Goal: Task Accomplishment & Management: Complete application form

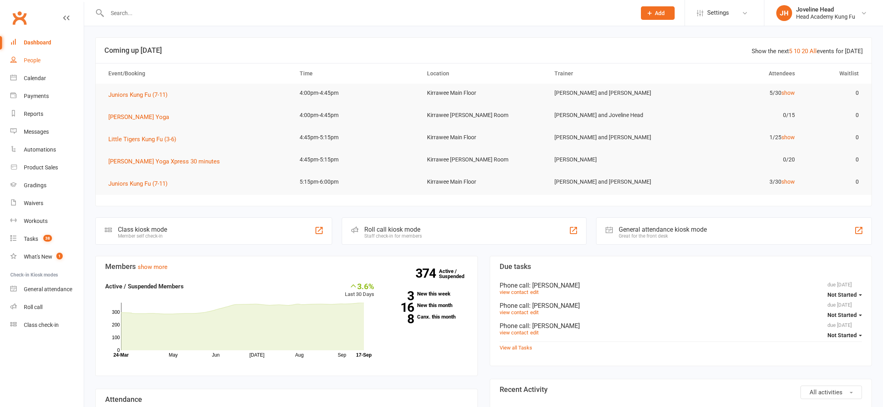
click at [45, 58] on link "People" at bounding box center [46, 61] width 73 height 18
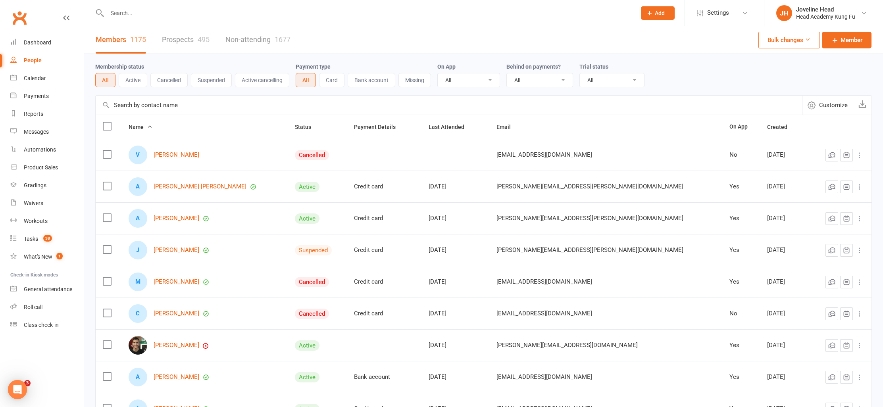
click at [182, 17] on input "text" at bounding box center [368, 13] width 526 height 11
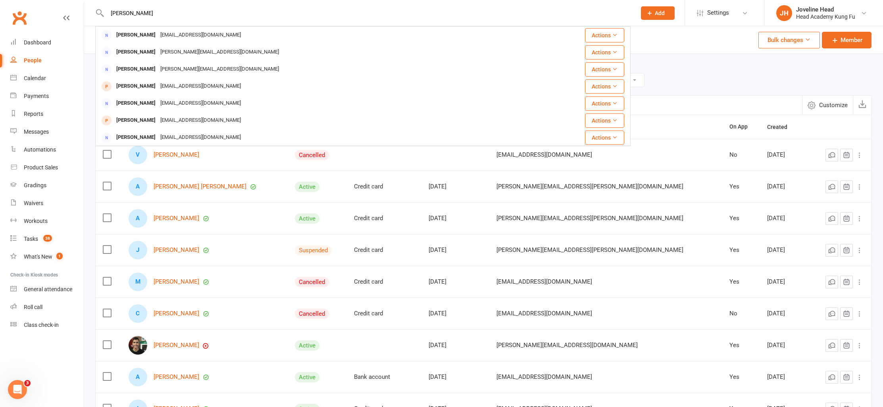
paste input "Fouad"
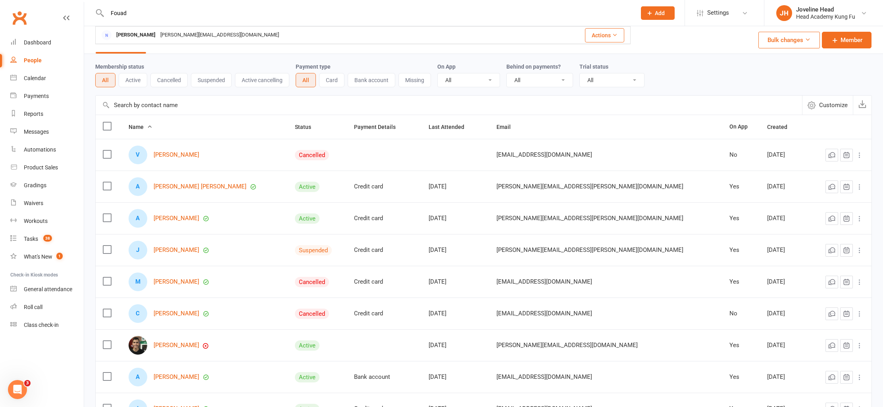
type input "Fouad"
click at [31, 65] on link "People" at bounding box center [46, 61] width 73 height 18
drag, startPoint x: 38, startPoint y: 60, endPoint x: 59, endPoint y: 60, distance: 21.4
click at [38, 60] on div "People" at bounding box center [33, 60] width 18 height 6
click at [656, 11] on span "Add" at bounding box center [660, 13] width 10 height 6
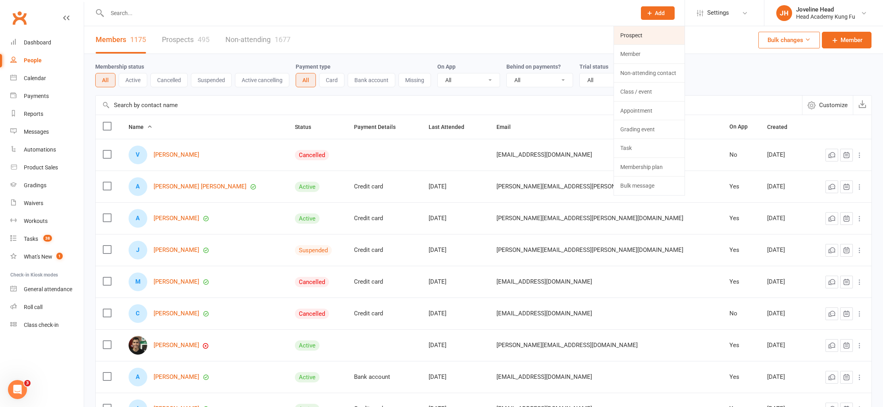
click at [652, 36] on link "Prospect" at bounding box center [649, 35] width 71 height 18
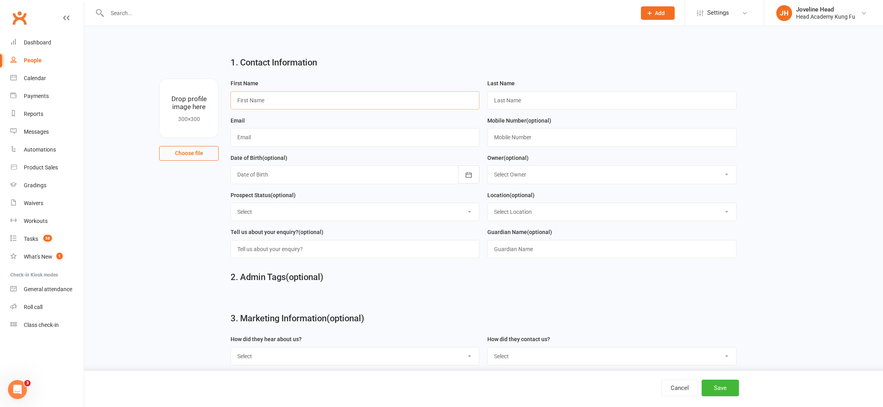
click at [255, 104] on input "text" at bounding box center [354, 100] width 249 height 18
type input "Fouad"
paste input "[PERSON_NAME]"
type input "[PERSON_NAME]"
paste input "[DOMAIN_NAME][EMAIL_ADDRESS][DOMAIN_NAME]"
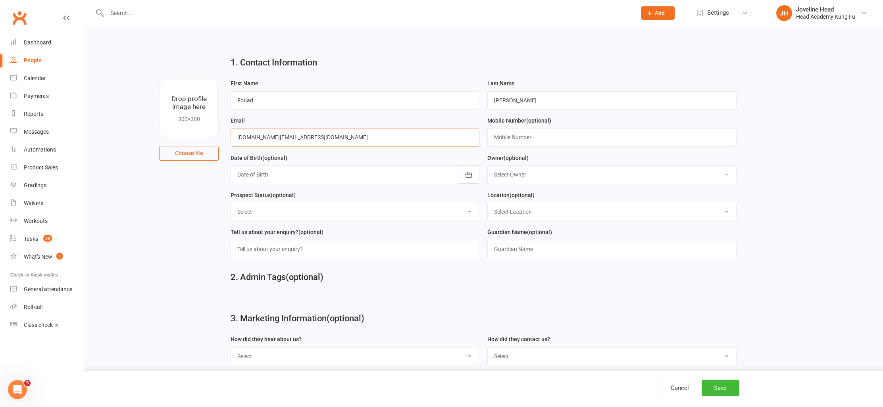
type input "[DOMAIN_NAME][EMAIL_ADDRESS][DOMAIN_NAME]"
paste input "0404 111 160"
type input "0404 111 160"
click at [525, 174] on select "Select Owner [PERSON_NAME] Jun Liew Instructor Staff [PERSON_NAME] [PERSON_NAME…" at bounding box center [612, 174] width 248 height 17
select select "8"
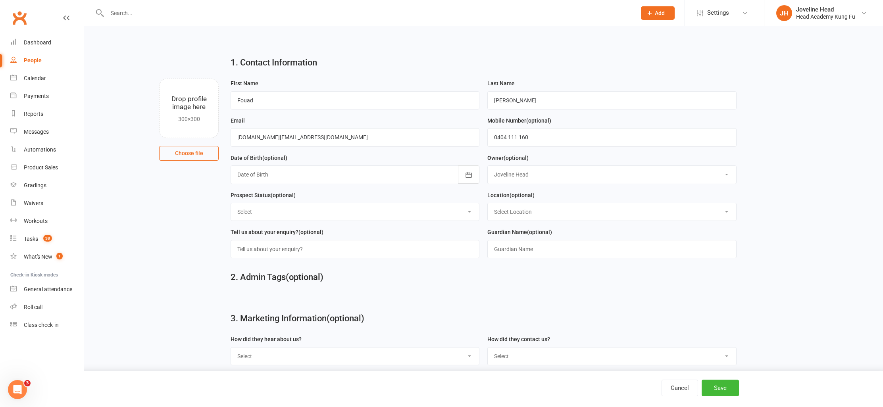
click at [488, 166] on select "Select Owner [PERSON_NAME] Jun Liew Instructor Staff [PERSON_NAME] [PERSON_NAME…" at bounding box center [612, 174] width 248 height 17
click at [272, 213] on select "Select Initial Contact Follow-up Call No Contact Follow-up Email No Contact Int…" at bounding box center [355, 211] width 248 height 17
select select "Intro booked"
click at [231, 204] on select "Select Initial Contact Follow-up Call No Contact Follow-up Email No Contact Int…" at bounding box center [355, 211] width 248 height 17
click at [556, 202] on div "Location (optional) Select Location Kirrawee Main Floor Kirrawee [PERSON_NAME] …" at bounding box center [611, 205] width 249 height 31
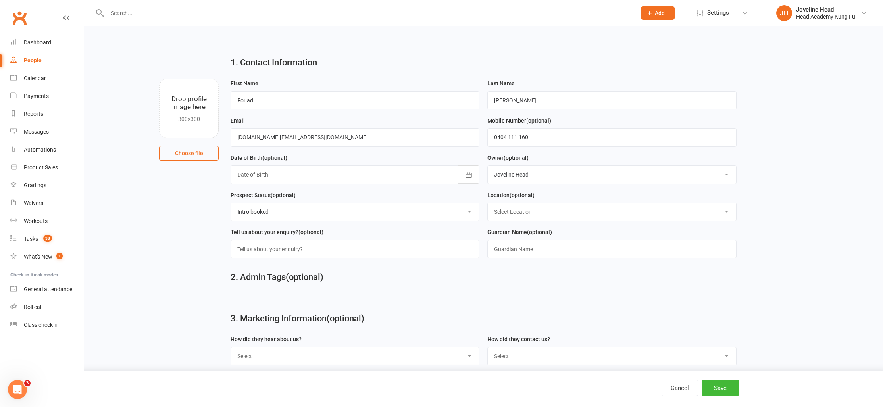
click at [555, 210] on select "Select Location Kirrawee Main Floor Kirrawee [PERSON_NAME] Room" at bounding box center [612, 211] width 248 height 17
select select "0"
click at [488, 204] on select "Select Location Kirrawee Main Floor Kirrawee [PERSON_NAME] Room" at bounding box center [612, 211] width 248 height 17
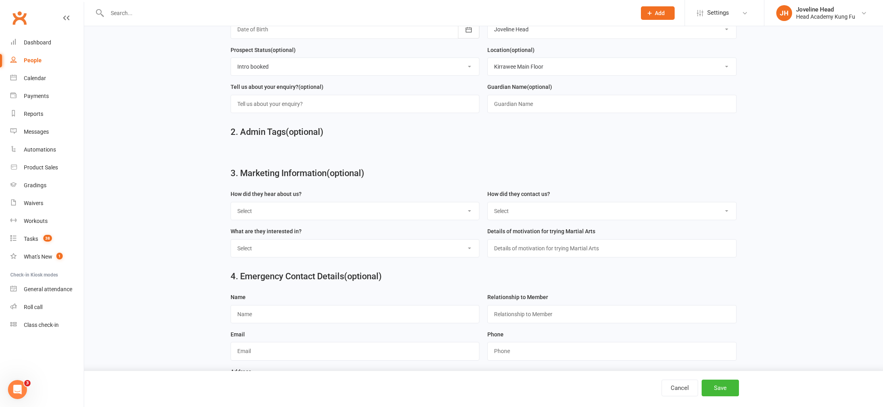
scroll to position [38, 0]
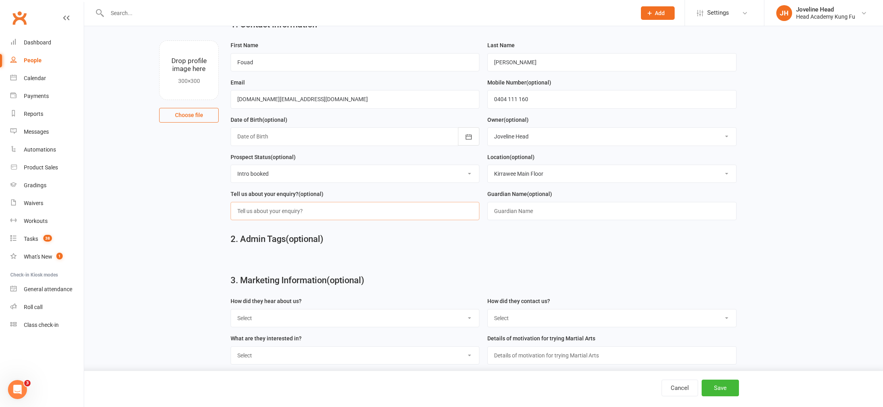
click at [293, 213] on input "text" at bounding box center [354, 211] width 249 height 18
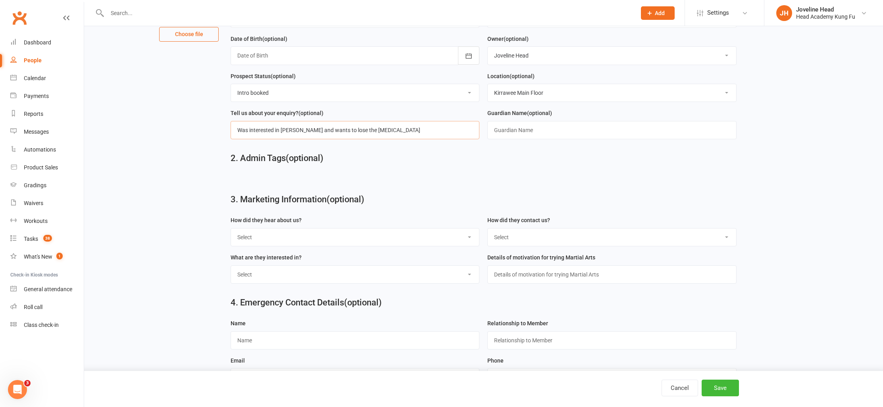
scroll to position [180, 0]
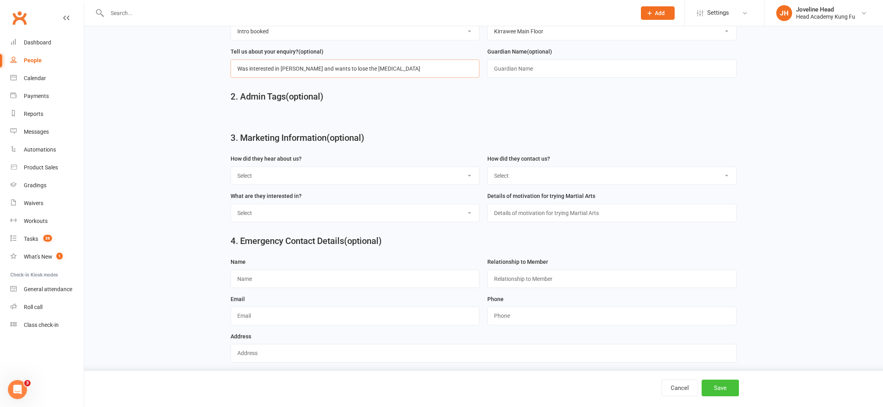
type input "Was interested in [PERSON_NAME] and wants to lose the [MEDICAL_DATA]"
click at [725, 389] on button "Save" at bounding box center [719, 388] width 37 height 17
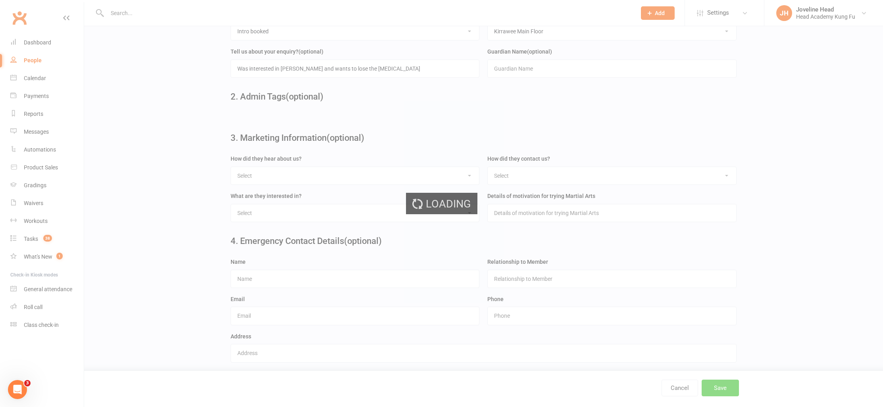
scroll to position [0, 0]
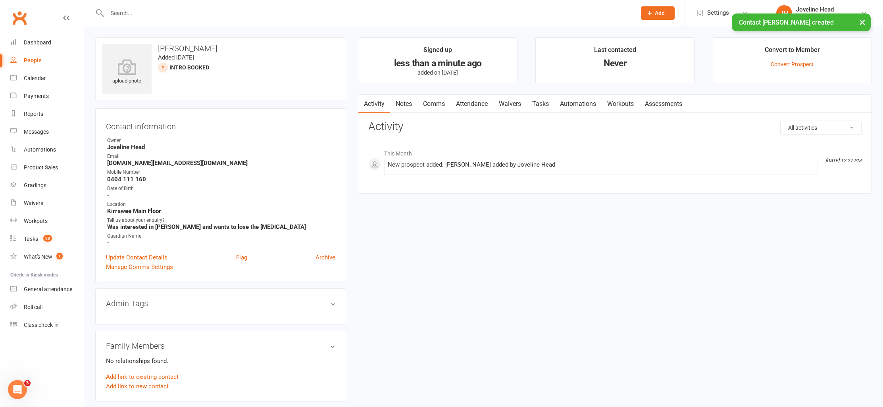
click at [401, 105] on link "Notes" at bounding box center [403, 104] width 27 height 18
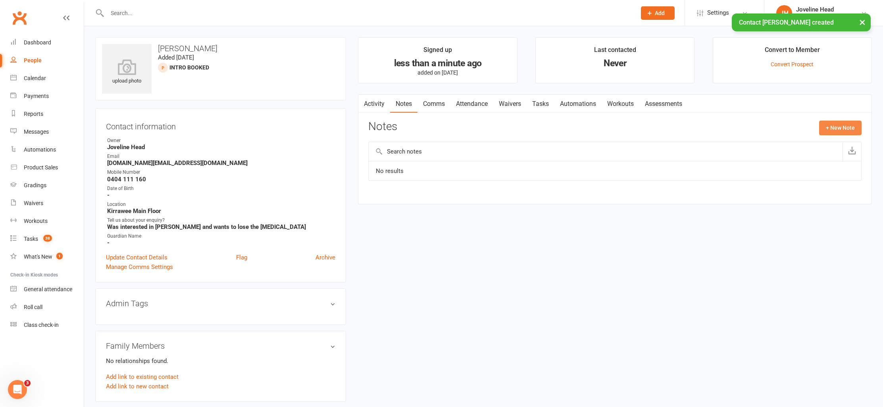
click at [840, 123] on button "+ New Note" at bounding box center [840, 128] width 42 height 14
click at [402, 164] on input "text" at bounding box center [614, 160] width 493 height 17
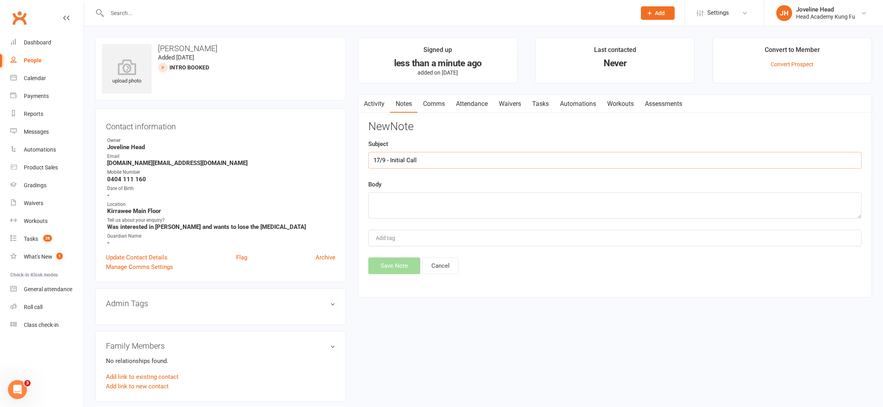
type input "17/9 - Initial Call"
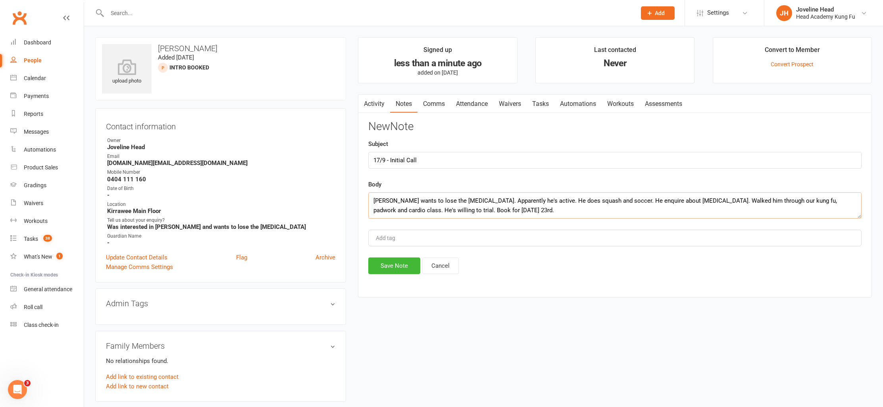
click at [407, 209] on textarea "[PERSON_NAME] wants to lose the [MEDICAL_DATA]. Apparently he's active. He does…" at bounding box center [614, 205] width 493 height 26
click at [488, 213] on textarea "[PERSON_NAME] wants to lose the [MEDICAL_DATA]. Apparently he's active. He does…" at bounding box center [614, 205] width 493 height 26
type textarea "[PERSON_NAME] wants to lose the [MEDICAL_DATA]. Apparently he's active. He does…"
click at [401, 268] on button "Save Note" at bounding box center [394, 265] width 52 height 17
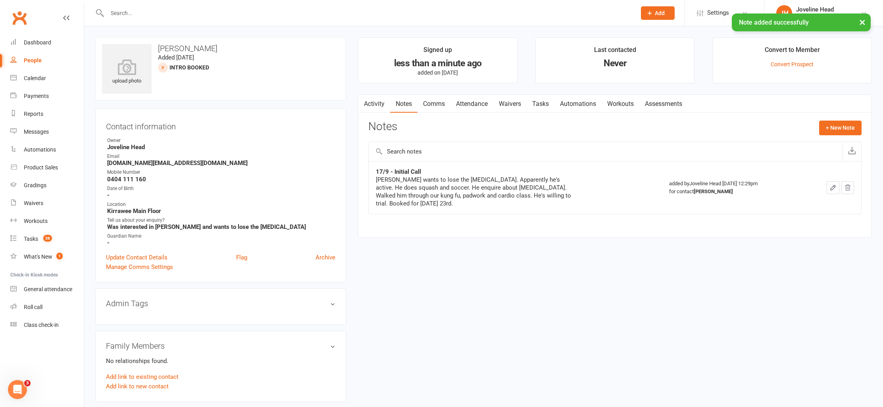
click at [863, 21] on button "×" at bounding box center [862, 21] width 14 height 17
click at [36, 80] on div "Calendar" at bounding box center [35, 78] width 22 height 6
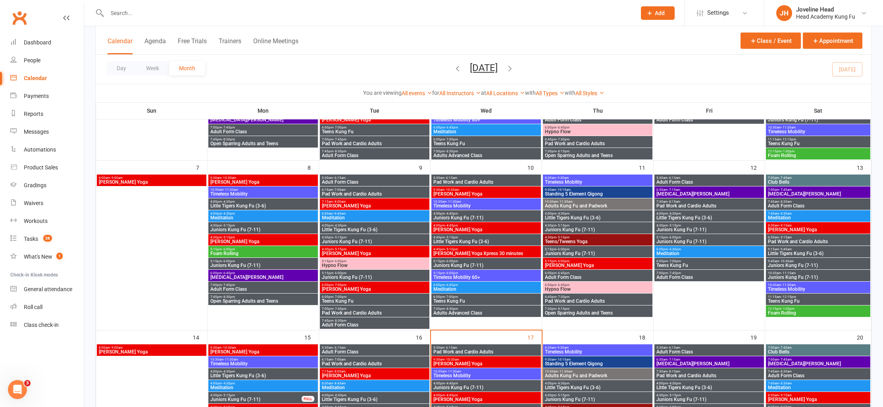
scroll to position [439, 0]
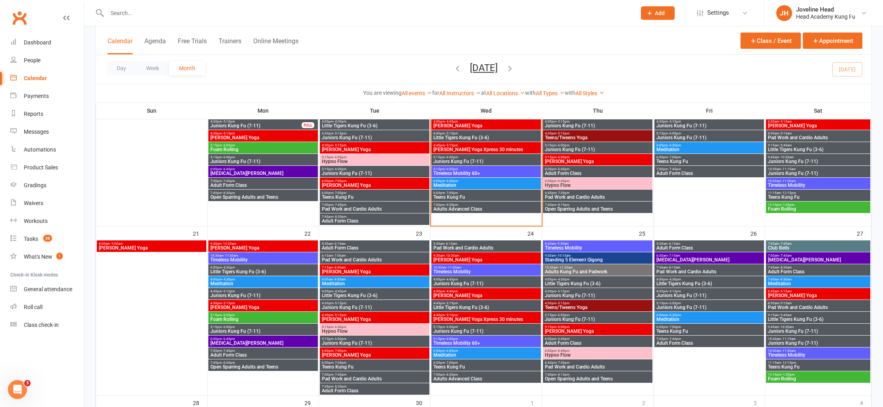
click at [357, 377] on span "Pad Work and Cardio Adults" at bounding box center [374, 378] width 106 height 5
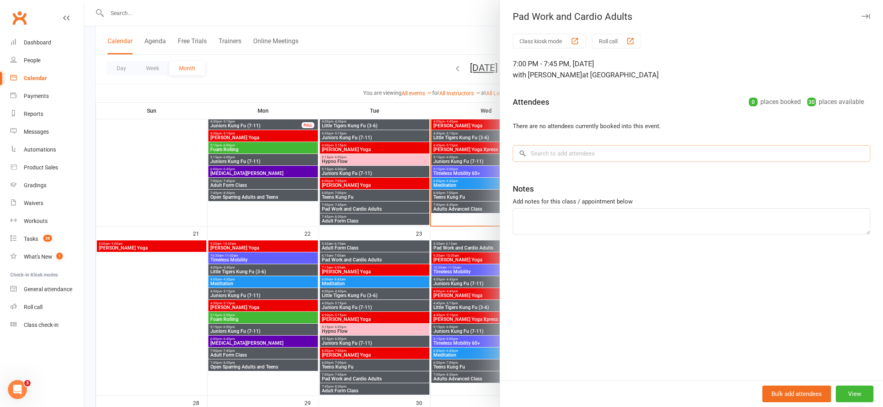
click at [588, 156] on input "search" at bounding box center [691, 153] width 357 height 17
type input "foua"
click at [582, 170] on span "[DOMAIN_NAME][EMAIL_ADDRESS][DOMAIN_NAME]" at bounding box center [632, 170] width 119 height 6
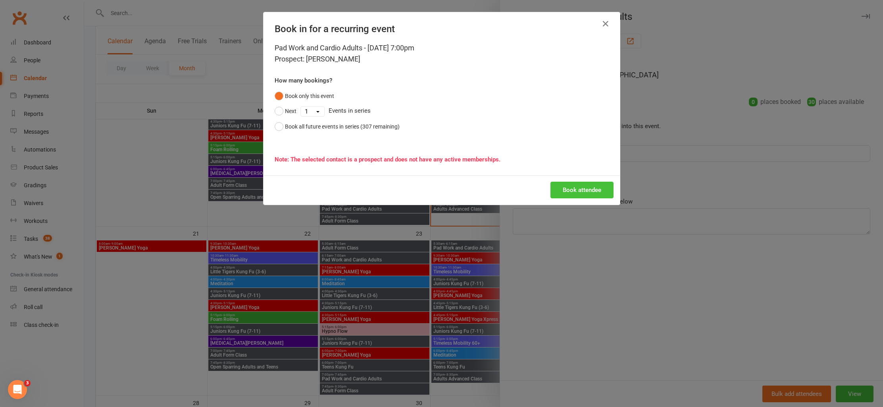
click at [580, 187] on button "Book attendee" at bounding box center [581, 190] width 63 height 17
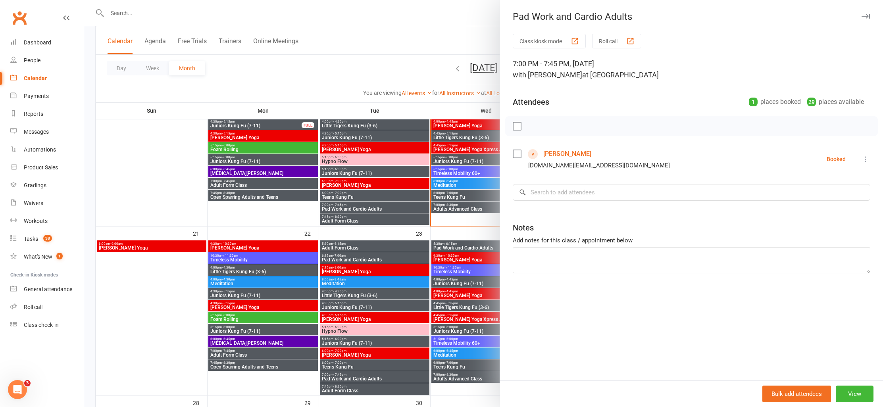
click at [348, 390] on div at bounding box center [483, 203] width 799 height 407
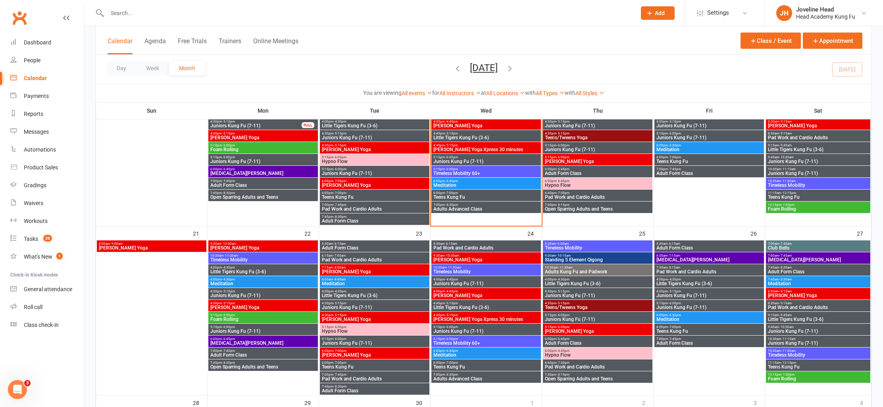
click at [358, 389] on span "Adult Form Class" at bounding box center [374, 390] width 106 height 5
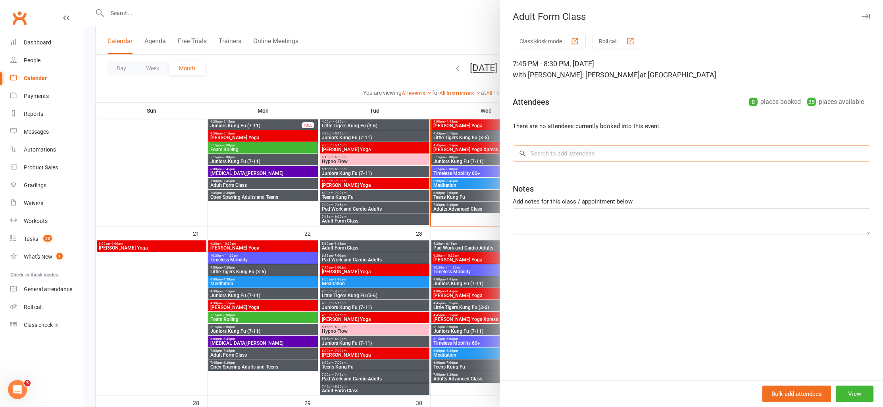
click at [598, 155] on input "search" at bounding box center [691, 153] width 357 height 17
type input "fouad"
click at [561, 173] on div "[DOMAIN_NAME][EMAIL_ADDRESS][DOMAIN_NAME]" at bounding box center [691, 170] width 350 height 12
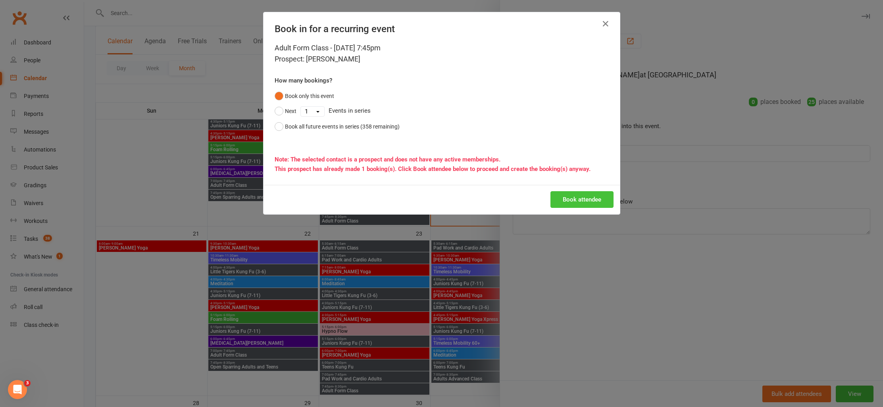
click at [582, 195] on button "Book attendee" at bounding box center [581, 199] width 63 height 17
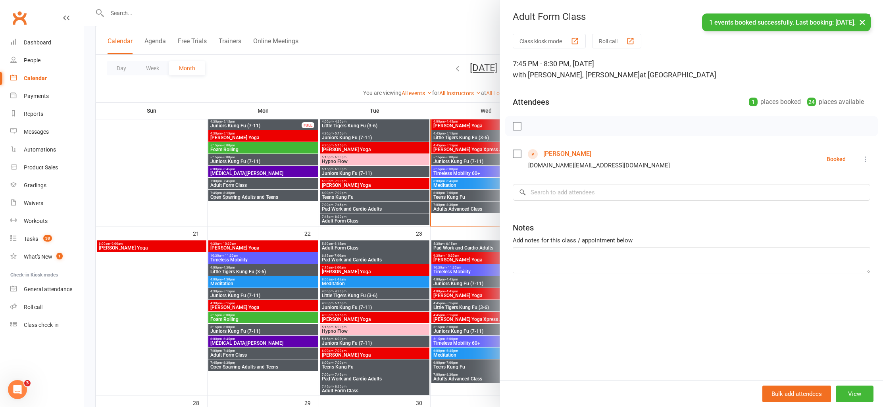
click at [430, 42] on div at bounding box center [483, 203] width 799 height 407
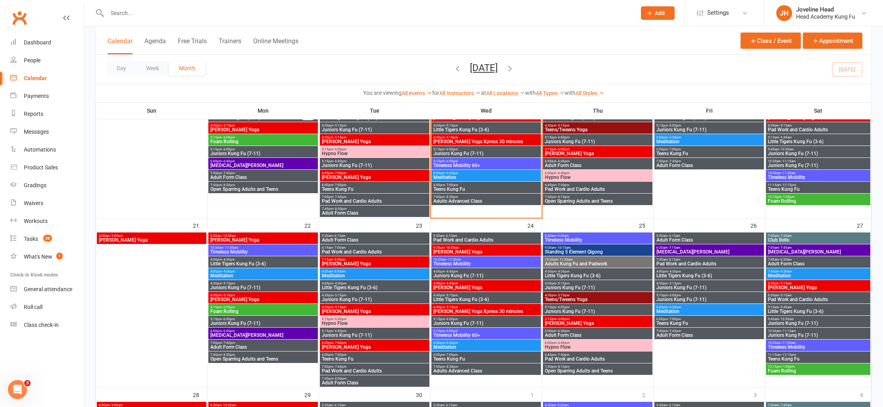
scroll to position [512, 0]
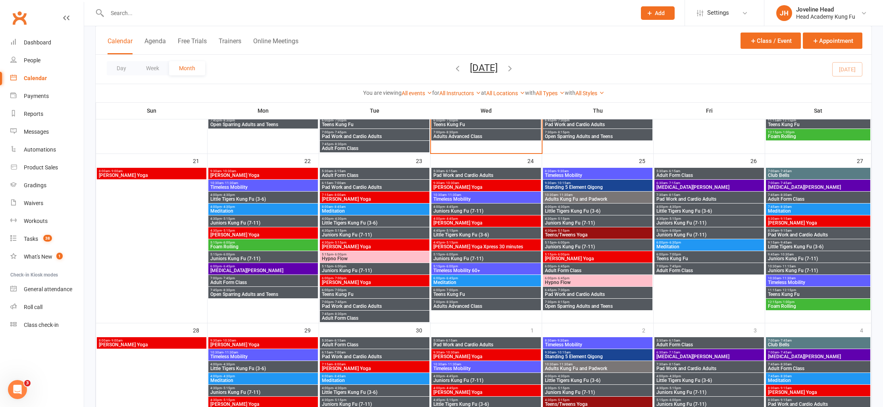
click at [650, 12] on icon at bounding box center [649, 13] width 7 height 7
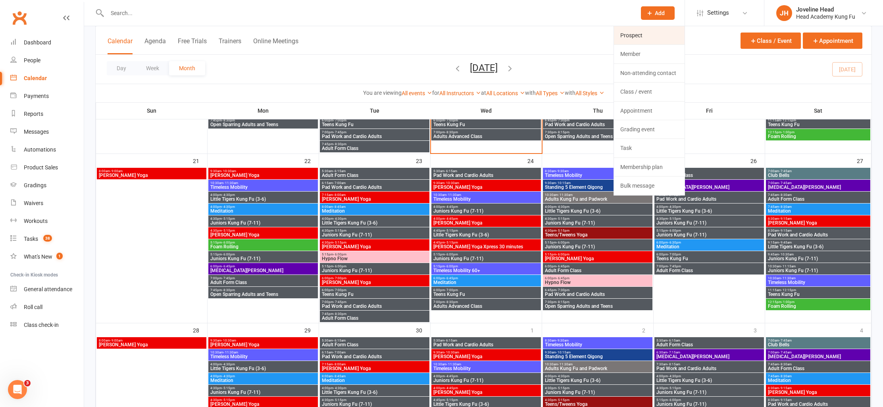
click at [645, 34] on link "Prospect" at bounding box center [649, 35] width 71 height 18
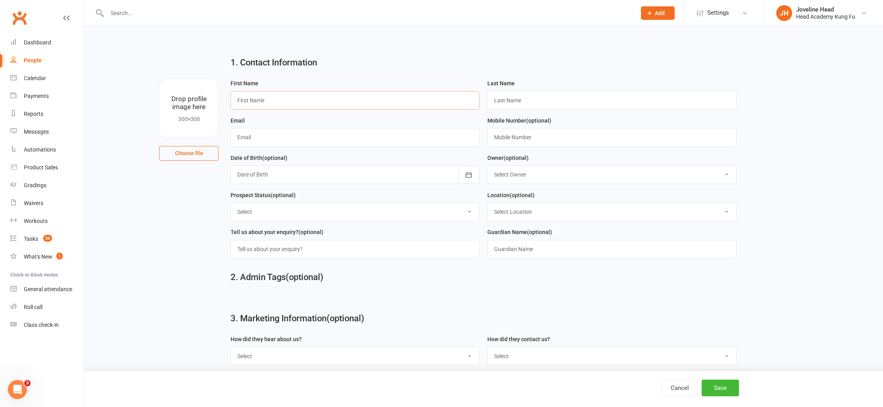
click at [272, 103] on input "text" at bounding box center [354, 100] width 249 height 18
type input "[PERSON_NAME]"
type input "Whitehornb"
paste input "[EMAIL_ADDRESS][DOMAIN_NAME]"
type input "[EMAIL_ADDRESS][DOMAIN_NAME]"
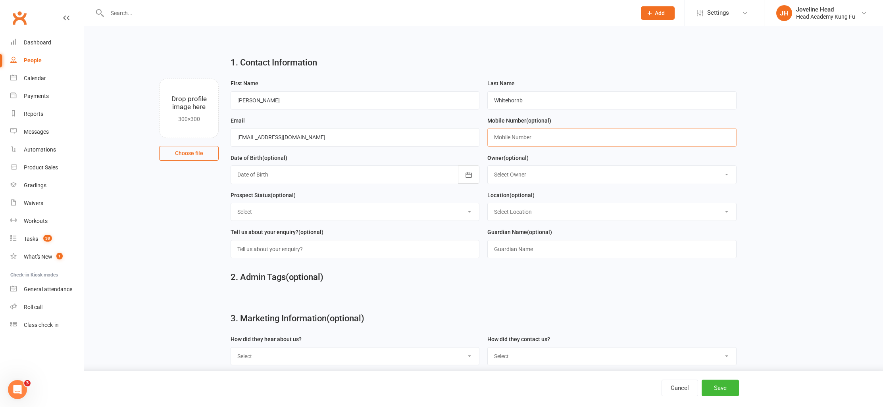
paste input "0402 677 780"
type input "0402 677 780"
click at [529, 176] on select "Select Owner [PERSON_NAME] Jun Liew Instructor Staff [PERSON_NAME] [PERSON_NAME…" at bounding box center [612, 174] width 248 height 17
select select "8"
click at [488, 166] on select "Select Owner [PERSON_NAME] Jun Liew Instructor Staff [PERSON_NAME] [PERSON_NAME…" at bounding box center [612, 174] width 248 height 17
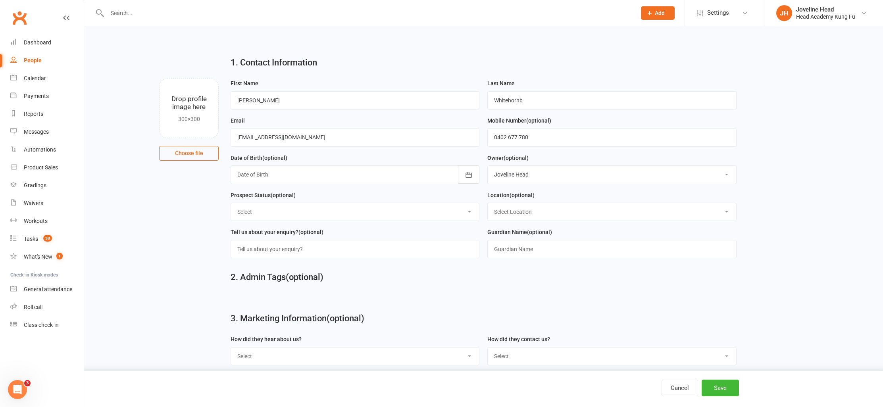
click at [286, 209] on select "Select Initial Contact Follow-up Call No Contact Follow-up Email No Contact Int…" at bounding box center [355, 211] width 248 height 17
click at [231, 204] on select "Select Initial Contact Follow-up Call No Contact Follow-up Email No Contact Int…" at bounding box center [355, 211] width 248 height 17
click at [281, 215] on select "Select Initial Contact Follow-up Call No Contact Follow-up Email No Contact Int…" at bounding box center [355, 211] width 248 height 17
select select "Follow-up Call No Contact"
click at [231, 204] on select "Select Initial Contact Follow-up Call No Contact Follow-up Email No Contact Int…" at bounding box center [355, 211] width 248 height 17
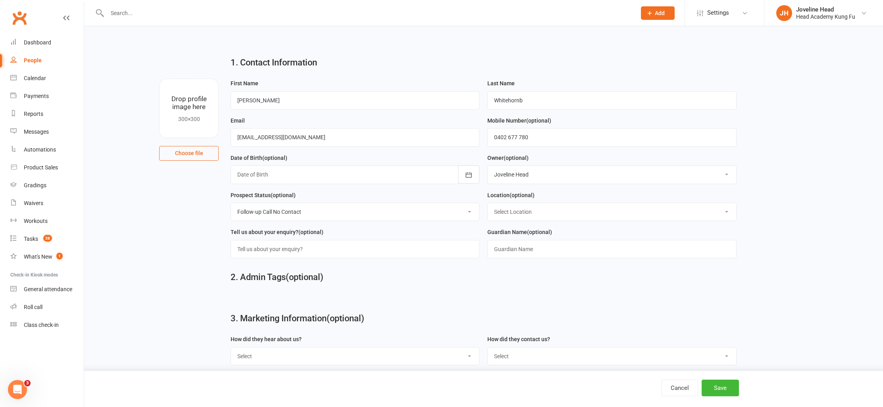
click at [582, 214] on select "Select Location Kirrawee Main Floor Kirrawee [PERSON_NAME] Room" at bounding box center [612, 211] width 248 height 17
select select "0"
click at [488, 204] on select "Select Location Kirrawee Main Floor Kirrawee [PERSON_NAME] Room" at bounding box center [612, 211] width 248 height 17
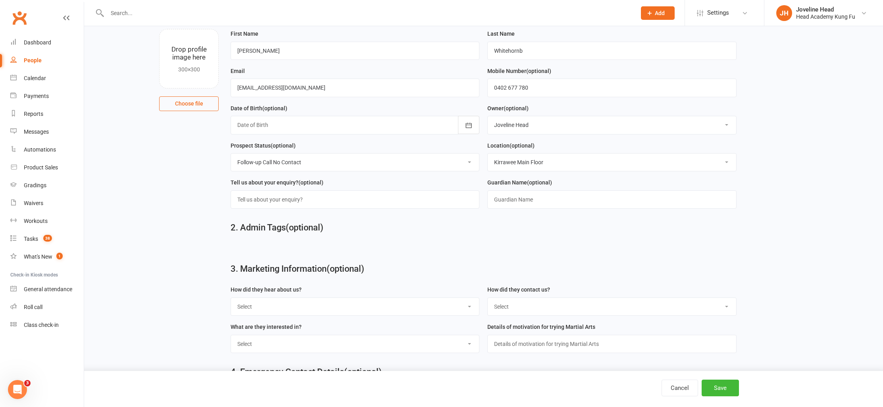
scroll to position [146, 0]
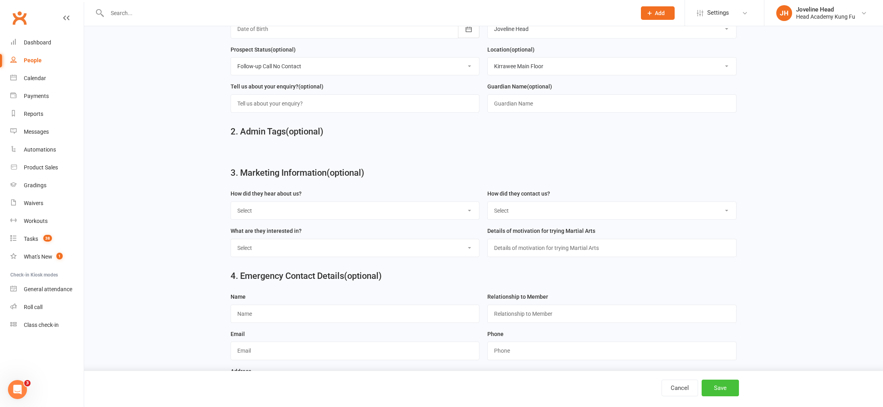
click at [721, 389] on button "Save" at bounding box center [719, 388] width 37 height 17
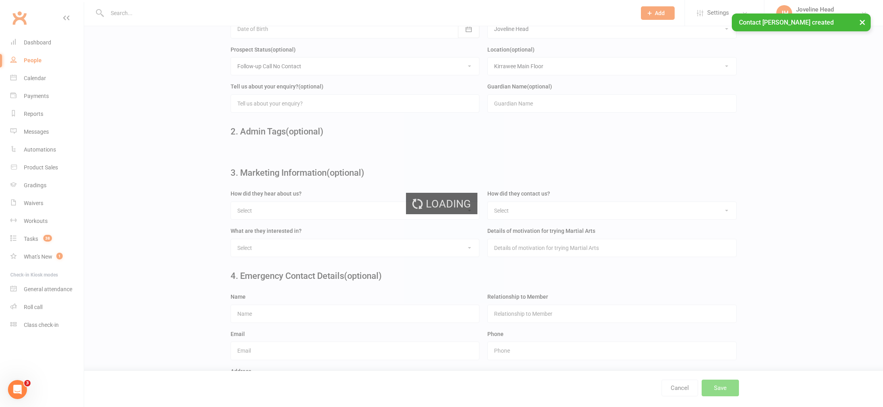
scroll to position [0, 0]
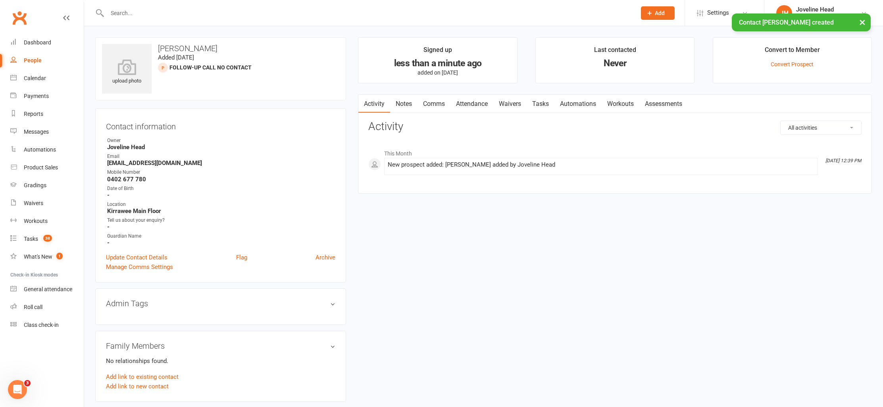
click at [407, 105] on link "Notes" at bounding box center [403, 104] width 27 height 18
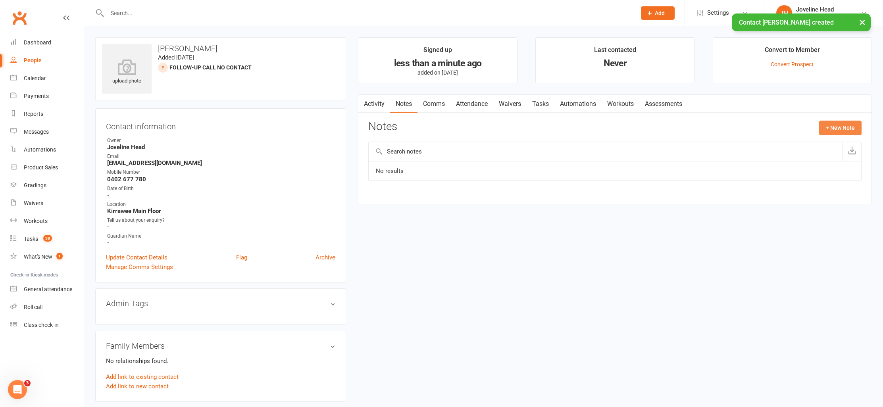
click at [828, 129] on button "+ New Note" at bounding box center [840, 128] width 42 height 14
click at [422, 158] on input "text" at bounding box center [614, 160] width 493 height 17
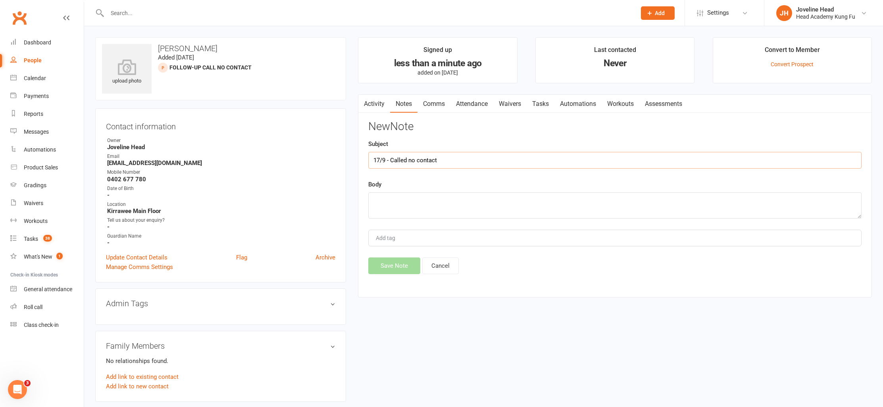
type input "17/9 - Called no contact"
type textarea "C"
paste textarea "3-6 year olds, Adults"
type textarea "[PERSON_NAME] enquired about 3-6 year olds, Adults kung fu. LVM"
click at [394, 266] on button "Save Note" at bounding box center [394, 265] width 52 height 17
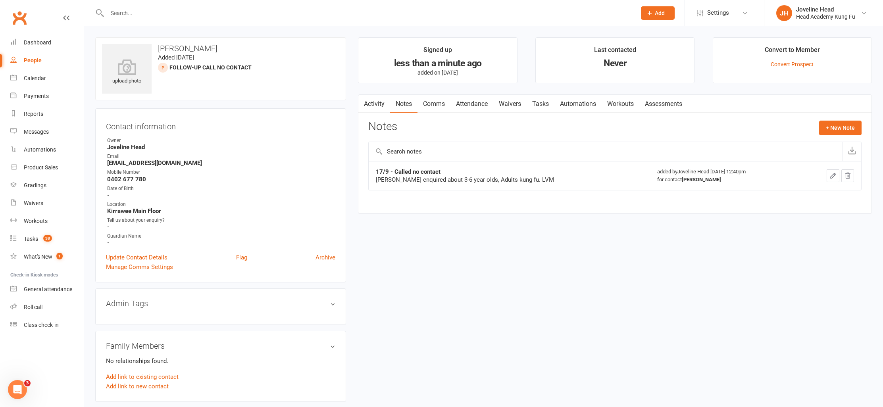
click at [650, 16] on button "Add" at bounding box center [658, 12] width 34 height 13
click at [636, 31] on link "Prospect" at bounding box center [649, 35] width 71 height 18
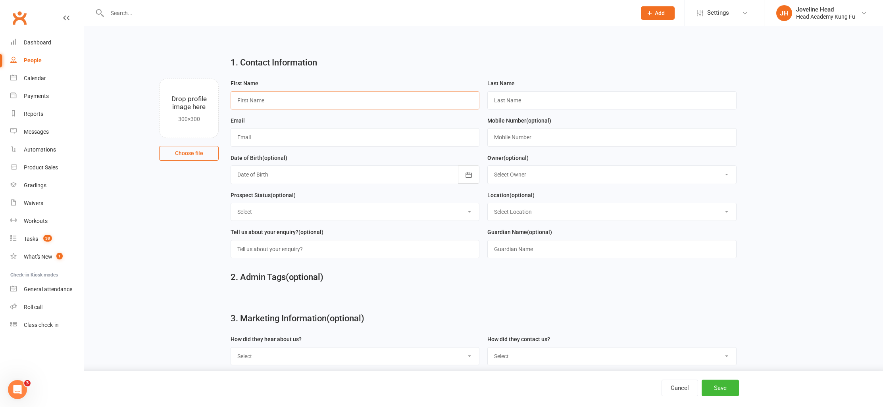
click at [294, 100] on input "text" at bounding box center [354, 100] width 249 height 18
paste input "RitaOldridge"
drag, startPoint x: 248, startPoint y: 100, endPoint x: 258, endPoint y: 100, distance: 10.7
click at [270, 100] on input "RitaOldridge" at bounding box center [354, 100] width 249 height 18
type input "[PERSON_NAME]"
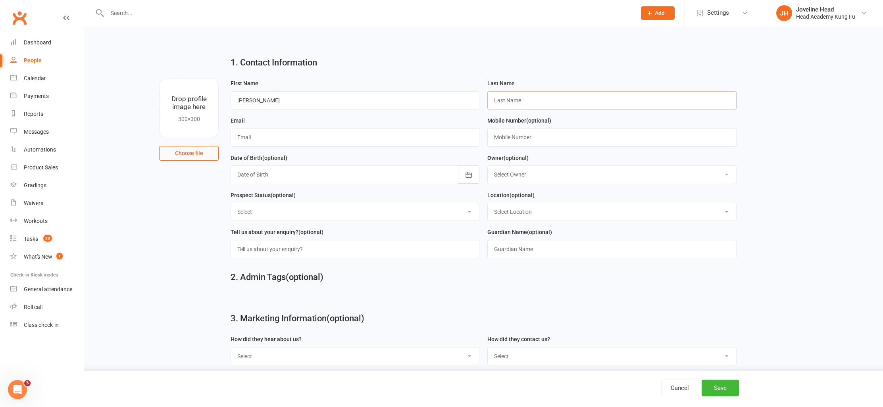
click at [556, 98] on input "text" at bounding box center [611, 100] width 249 height 18
paste input "[PERSON_NAME]"
type input "[PERSON_NAME]"
paste input "[PERSON_NAME][EMAIL_ADDRESS][PERSON_NAME][DOMAIN_NAME]"
type input "[PERSON_NAME][EMAIL_ADDRESS][PERSON_NAME][DOMAIN_NAME]"
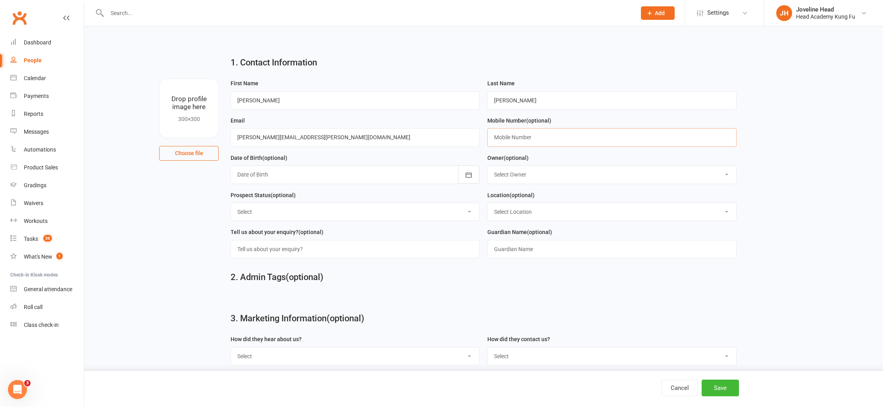
paste input "0466 149 037"
type input "0466 149 037"
click at [569, 175] on select "Select Owner [PERSON_NAME] Jun Liew Instructor Staff [PERSON_NAME] [PERSON_NAME…" at bounding box center [612, 174] width 248 height 17
select select "8"
click at [488, 166] on select "Select Owner [PERSON_NAME] Jun Liew Instructor Staff [PERSON_NAME] [PERSON_NAME…" at bounding box center [612, 174] width 248 height 17
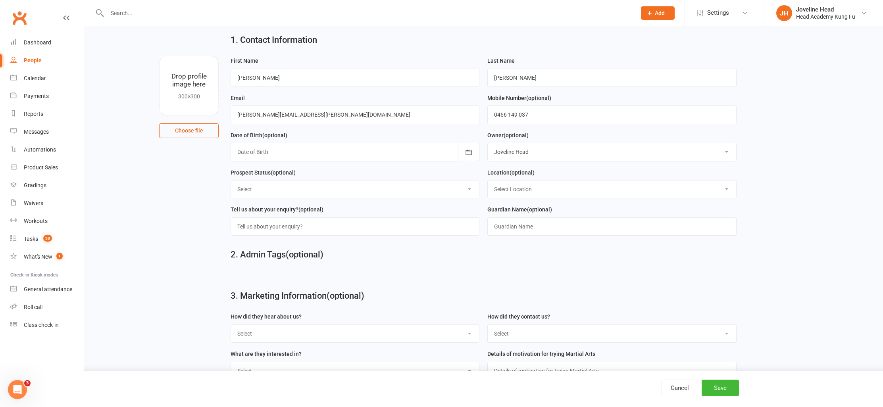
scroll to position [66, 0]
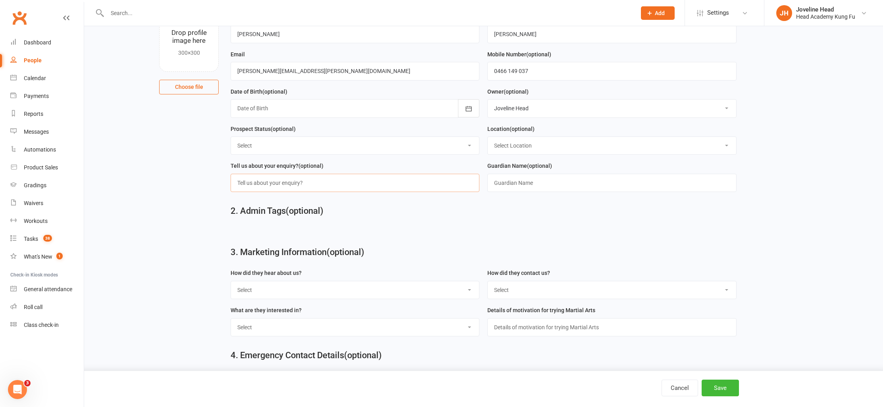
click at [267, 184] on input "text" at bounding box center [354, 183] width 249 height 18
paste input "Timeless Mobility (60yrs & over)"
type input "Timeless Mobility (60yrs & over)"
click at [719, 251] on h2 "3. Marketing Information (optional)" at bounding box center [483, 253] width 506 height 10
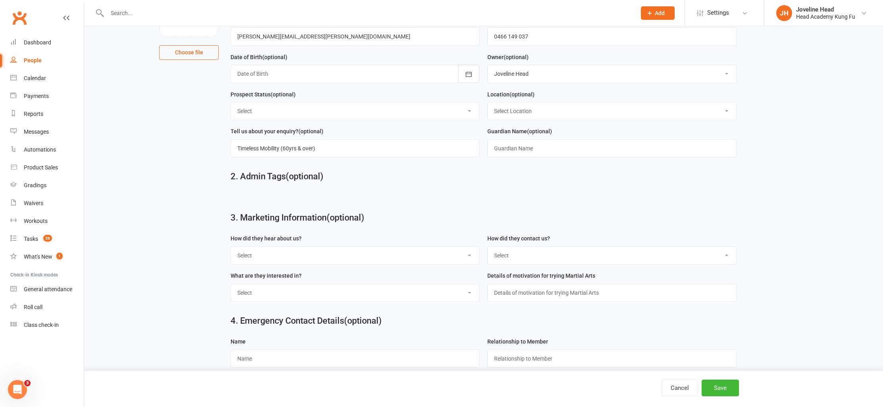
scroll to position [188, 0]
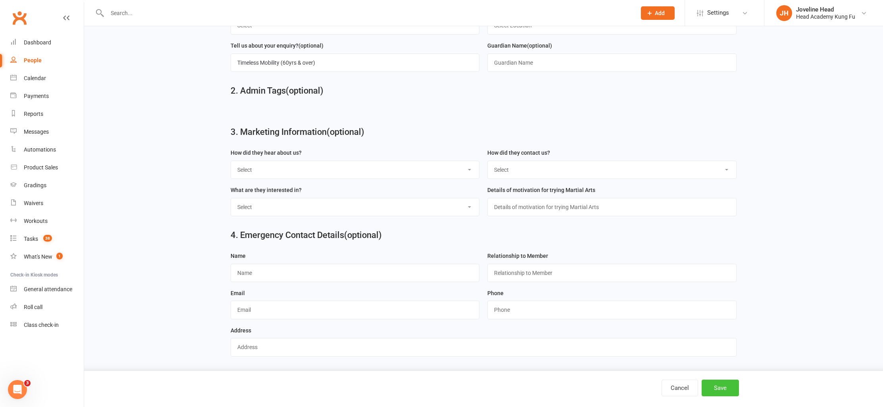
click at [720, 386] on button "Save" at bounding box center [719, 388] width 37 height 17
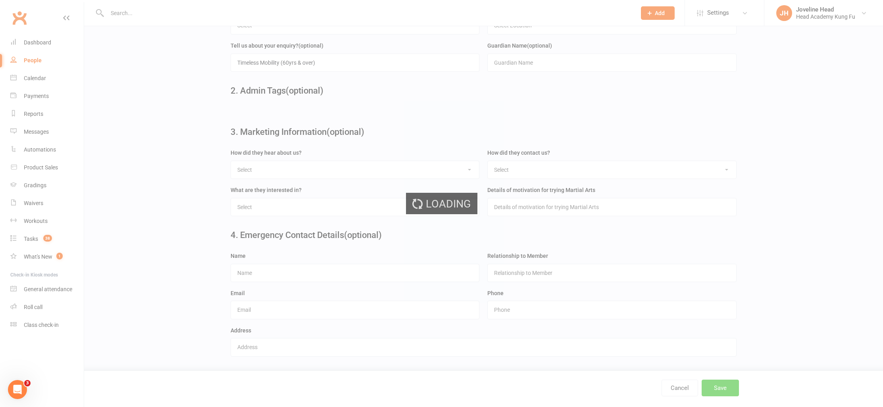
scroll to position [0, 0]
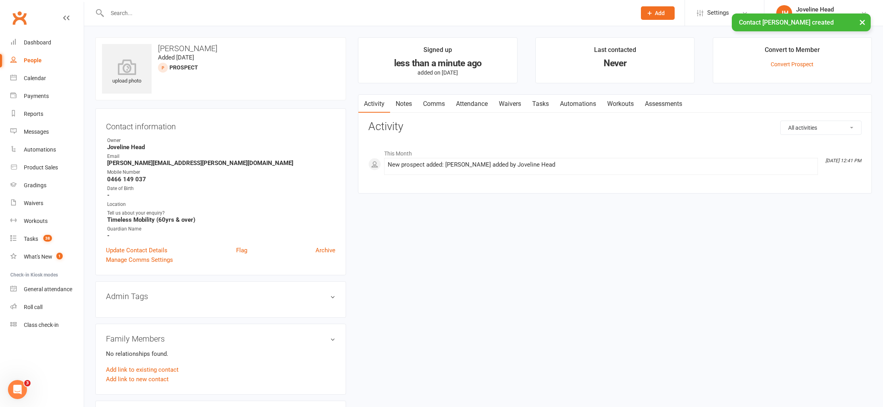
click at [862, 22] on button "×" at bounding box center [862, 21] width 14 height 17
click at [407, 104] on link "Notes" at bounding box center [403, 104] width 27 height 18
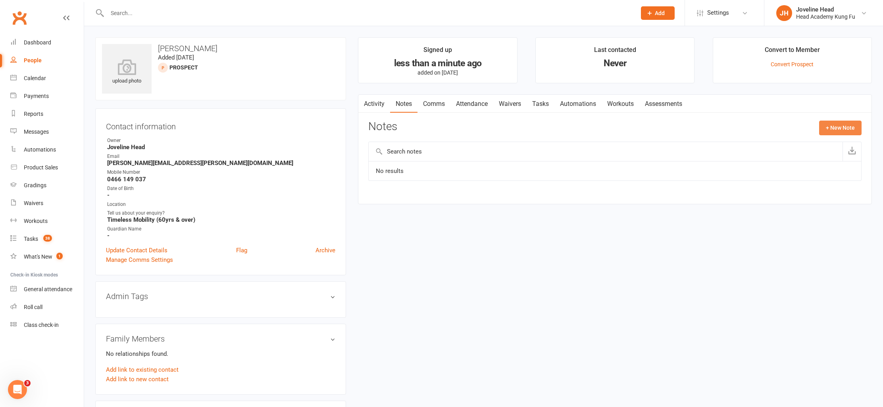
click at [836, 125] on button "+ New Note" at bounding box center [840, 128] width 42 height 14
click at [465, 161] on input "text" at bounding box center [614, 160] width 493 height 17
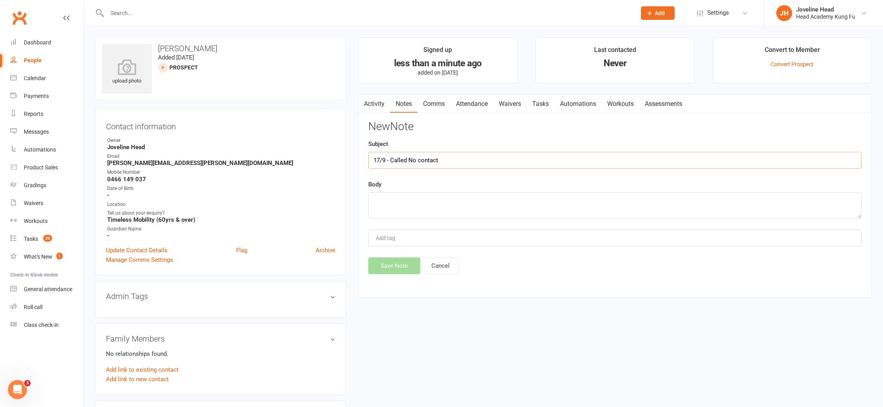
type input "17/9 - Called No contact"
type textarea "LVM and sent text with Timeless Mobility Options"
click at [400, 268] on button "Save Note" at bounding box center [394, 265] width 52 height 17
